Goal: Task Accomplishment & Management: Use online tool/utility

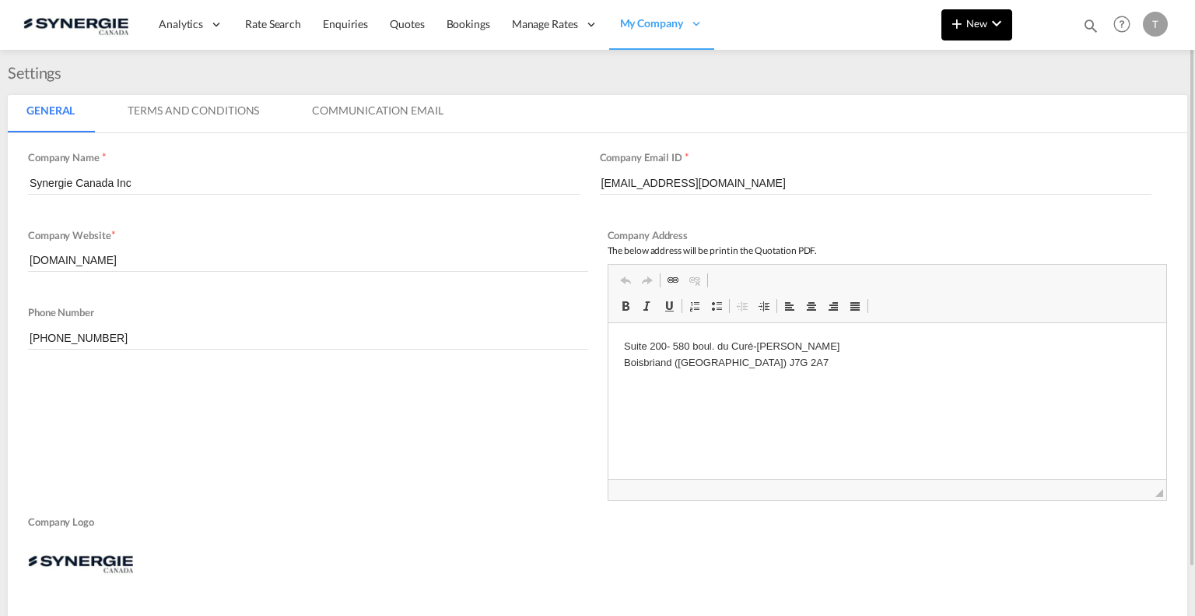
click at [977, 30] on button "New" at bounding box center [977, 24] width 71 height 31
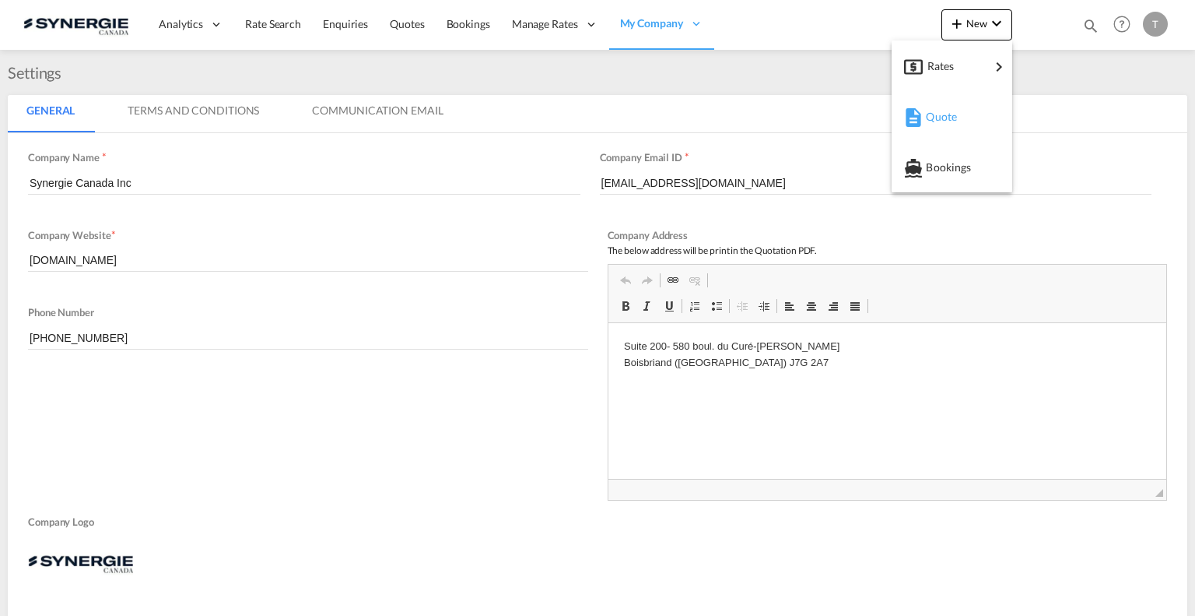
click at [960, 117] on div "Quote" at bounding box center [955, 116] width 58 height 39
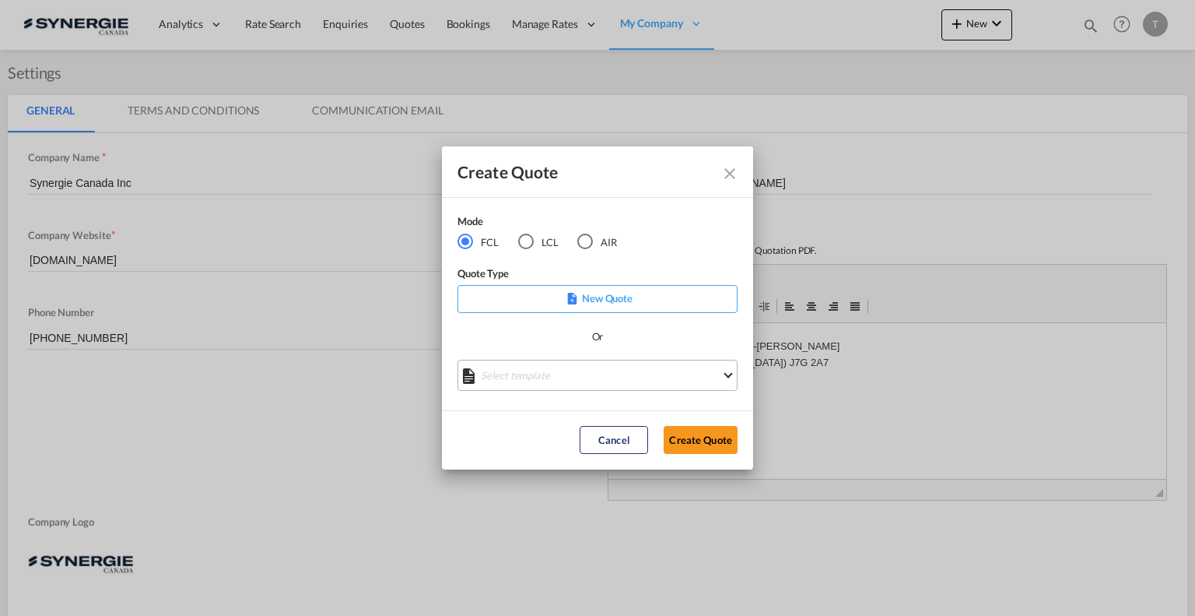
click at [727, 377] on md-select "Select template *NEW* FCL FREEHAND / DAP [PERSON_NAME] | [DATE] *NEW* Import FC…" at bounding box center [598, 375] width 280 height 31
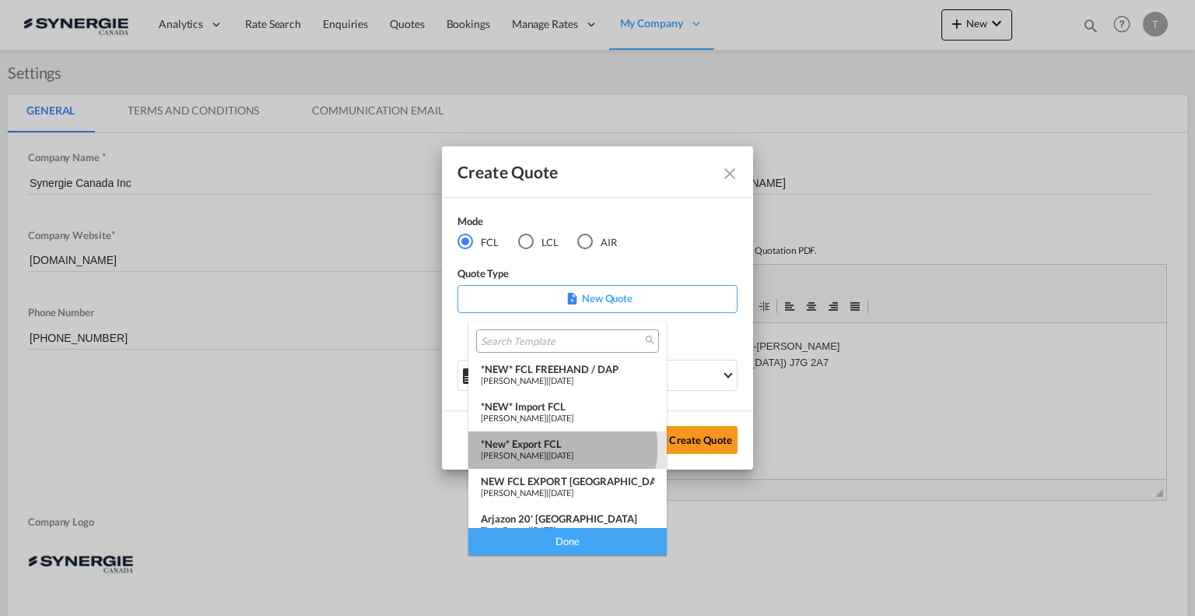
click at [554, 447] on div "*New* Export FCL" at bounding box center [568, 443] width 174 height 12
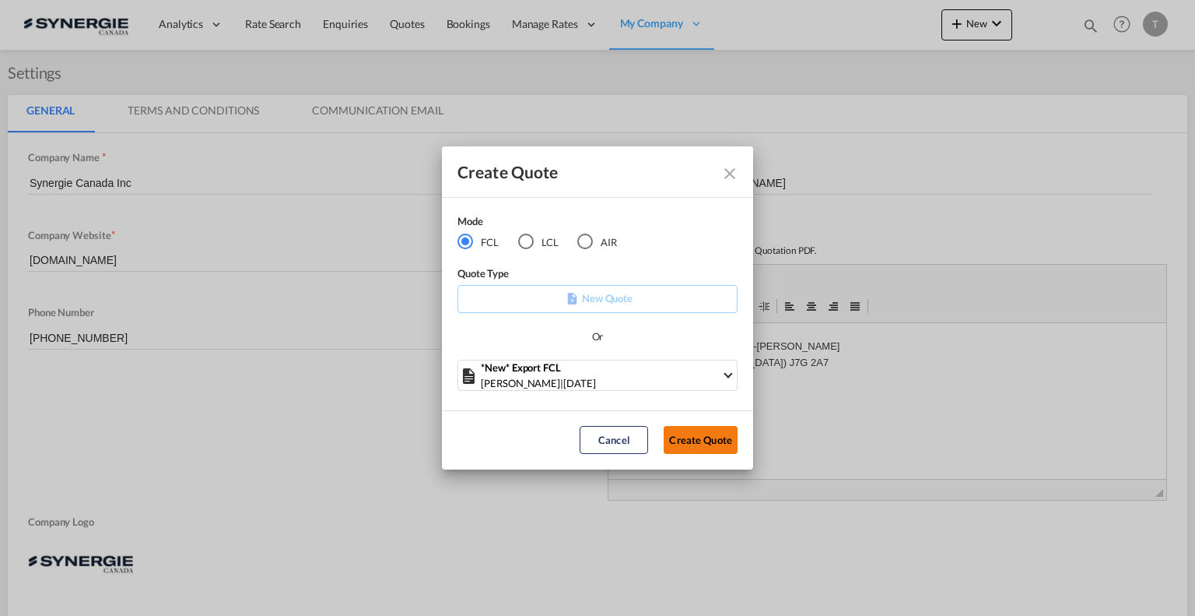
click at [694, 443] on button "Create Quote" at bounding box center [701, 440] width 74 height 28
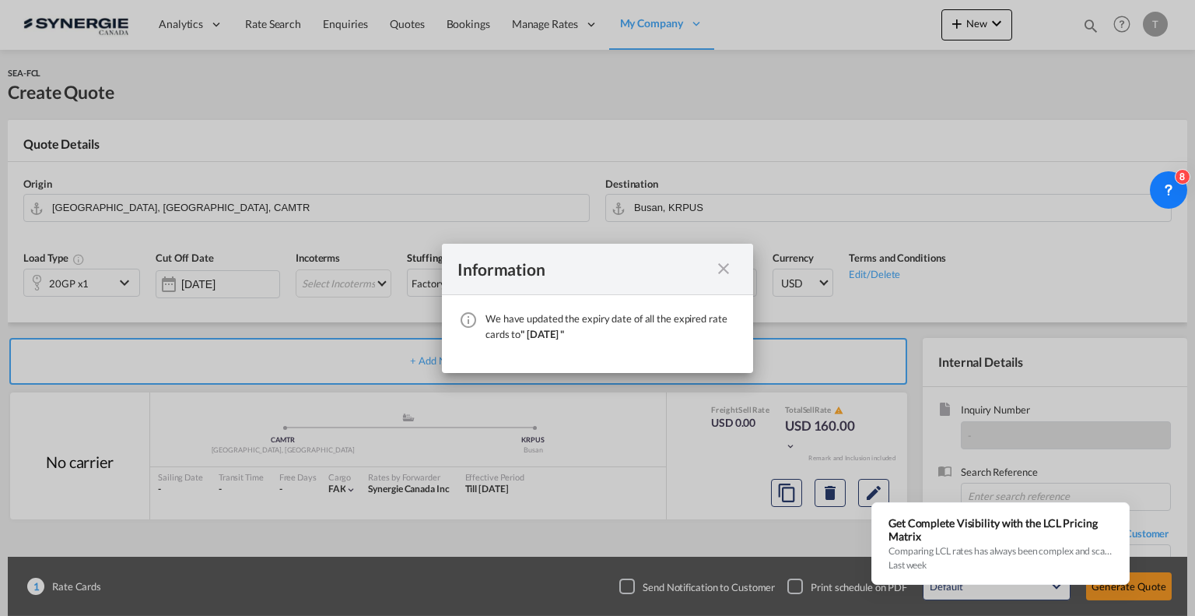
click at [714, 272] on md-icon "icon-close fg-AAA8AD cursor" at bounding box center [723, 268] width 19 height 19
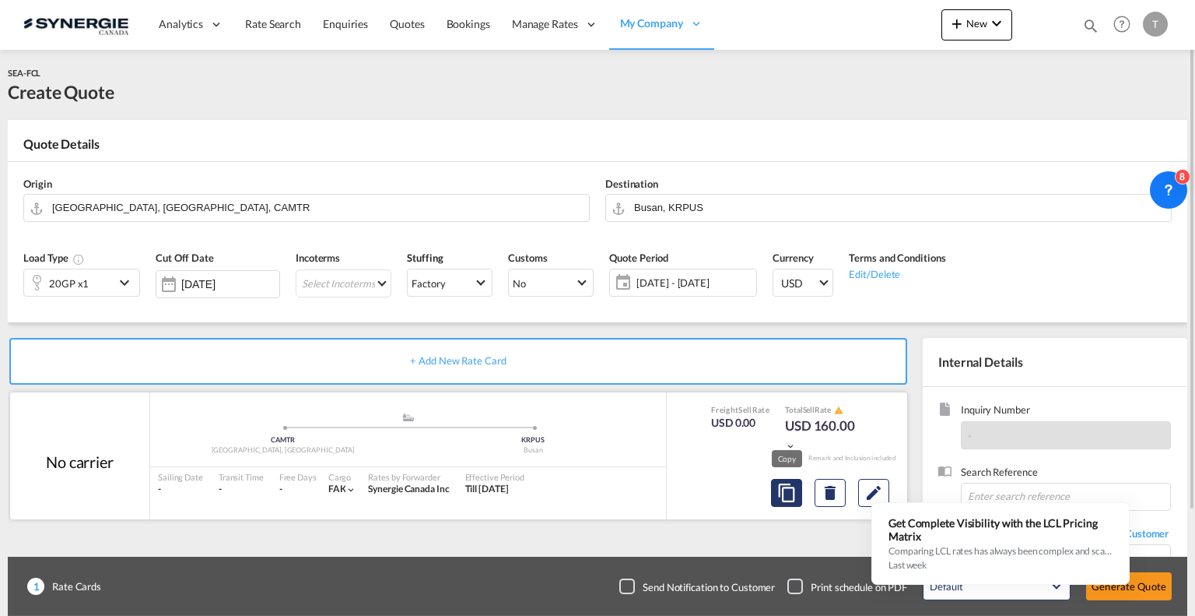
click at [784, 493] on md-icon "assets/icons/custom/copyQuote.svg" at bounding box center [786, 492] width 19 height 19
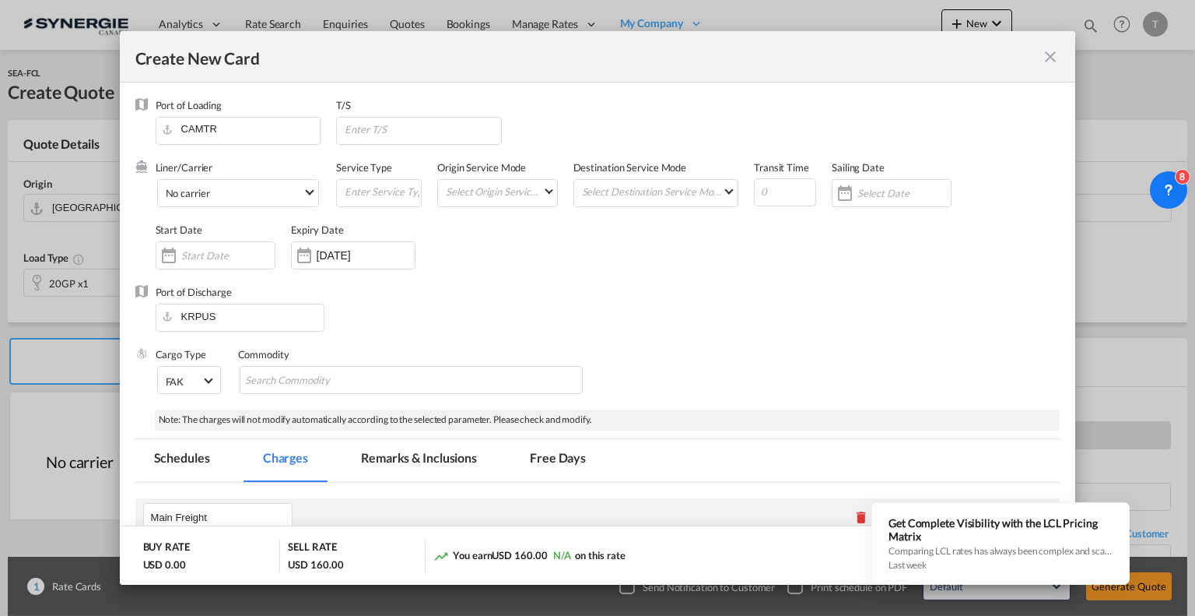
select select "per container"
select select "per B/L"
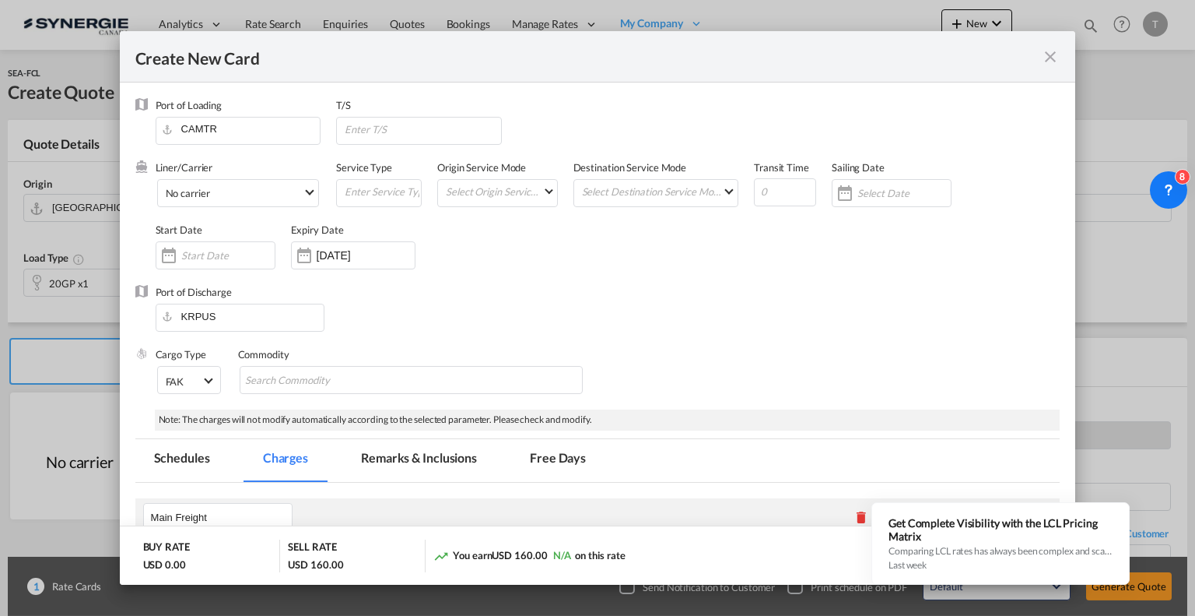
select select "per B/L"
select select "per shipment"
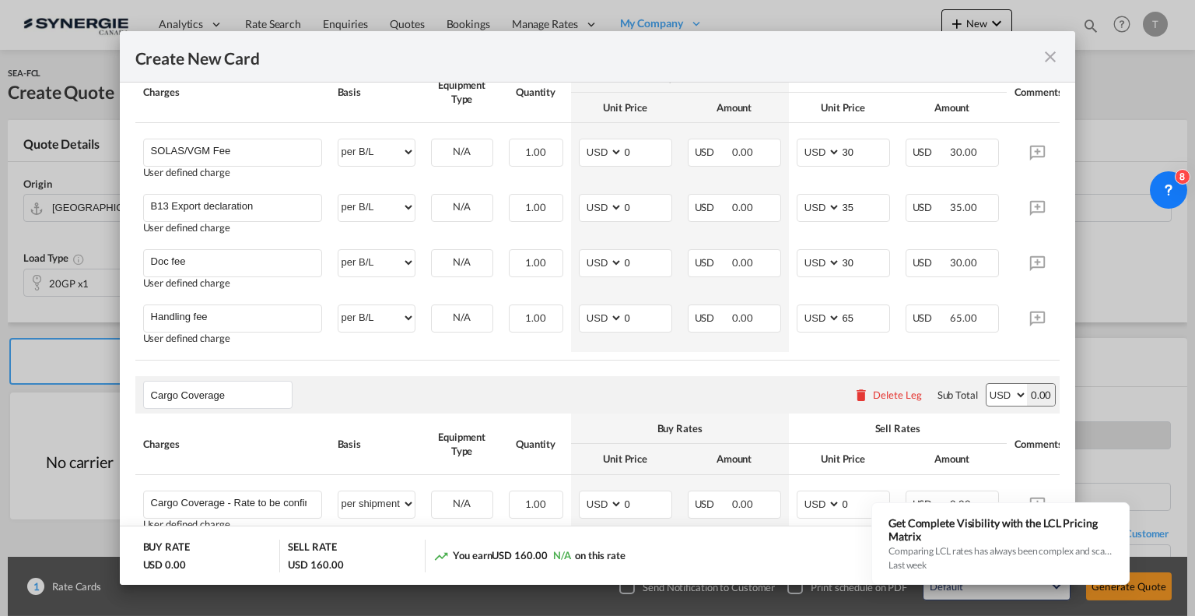
scroll to position [1067, 0]
